Goal: Transaction & Acquisition: Subscribe to service/newsletter

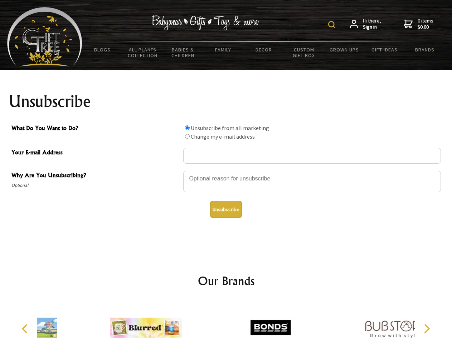
click at [333, 25] on img at bounding box center [331, 24] width 7 height 7
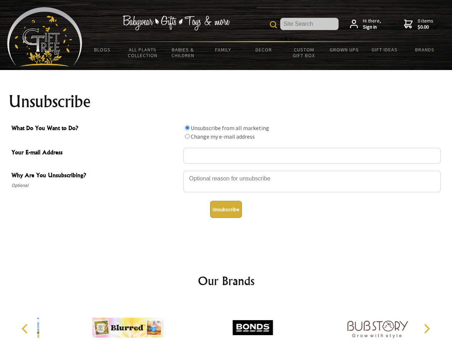
click at [226, 171] on div at bounding box center [312, 182] width 258 height 25
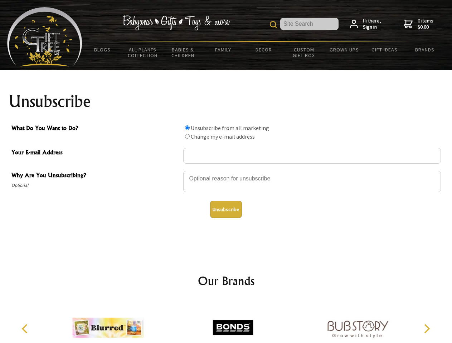
click at [187, 128] on input "What Do You Want to Do?" at bounding box center [187, 128] width 5 height 5
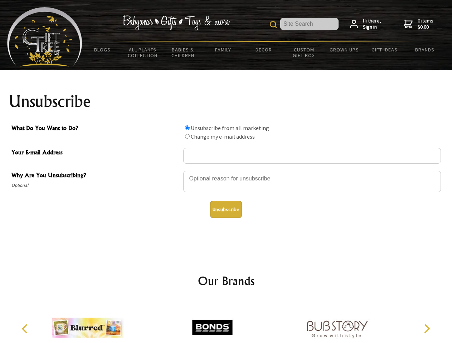
click at [187, 136] on input "What Do You Want to Do?" at bounding box center [187, 136] width 5 height 5
radio input "true"
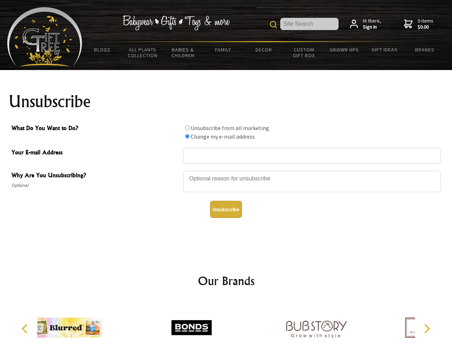
click at [226, 210] on button "Unsubscribe" at bounding box center [226, 209] width 32 height 17
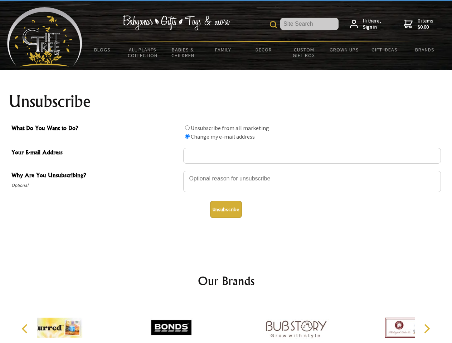
click at [234, 322] on div at bounding box center [296, 329] width 125 height 56
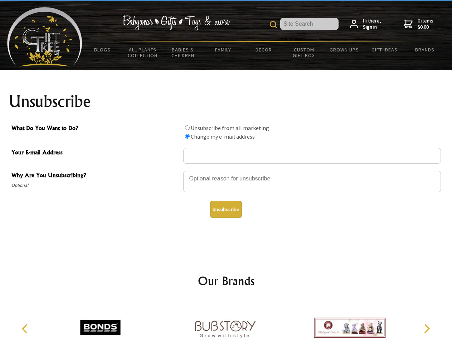
click at [26, 329] on icon "Previous" at bounding box center [25, 329] width 9 height 9
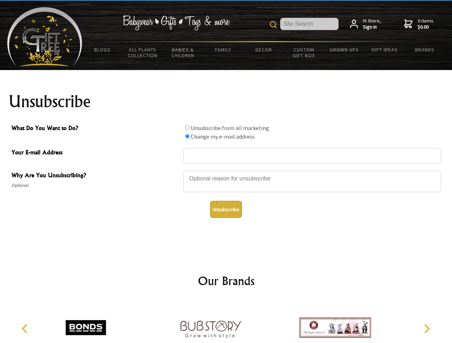
click at [426, 329] on icon "Next" at bounding box center [425, 329] width 9 height 9
